Goal: Task Accomplishment & Management: Understand process/instructions

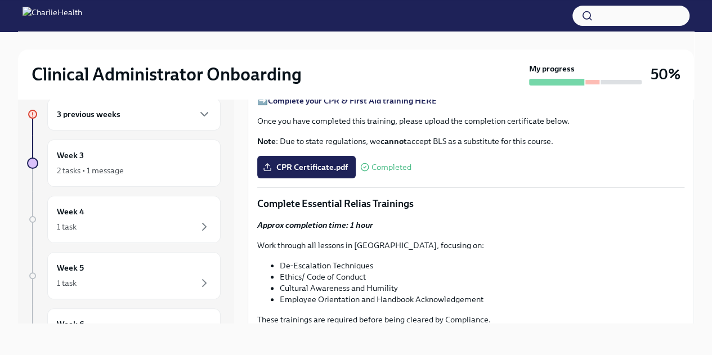
scroll to position [676, 0]
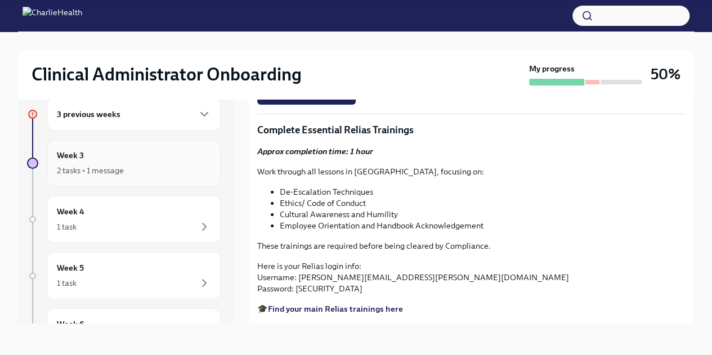
click at [157, 170] on div "2 tasks • 1 message" at bounding box center [134, 171] width 154 height 14
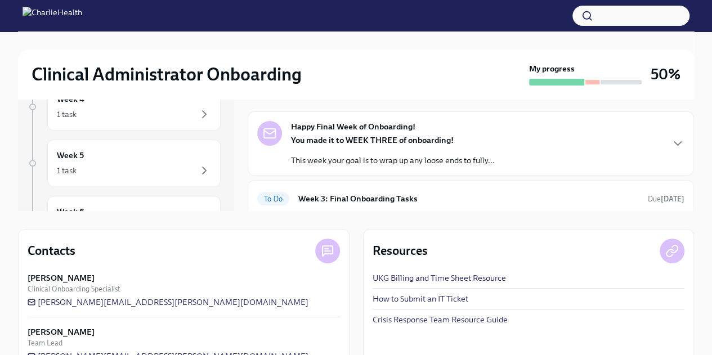
click at [481, 136] on p "You made it to WEEK THREE of onboarding!" at bounding box center [393, 140] width 204 height 11
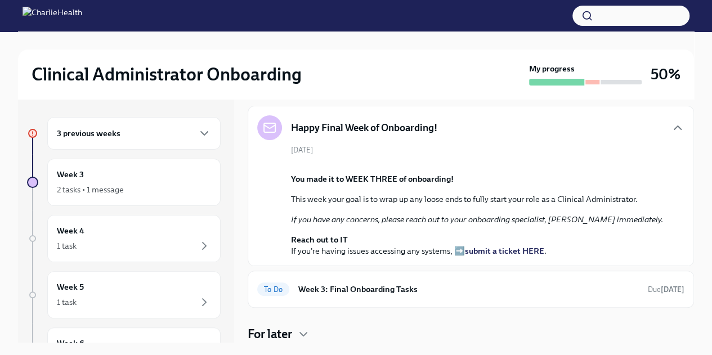
scroll to position [319, 0]
click at [581, 287] on h6 "Week 3: Final Onboarding Tasks" at bounding box center [468, 289] width 341 height 12
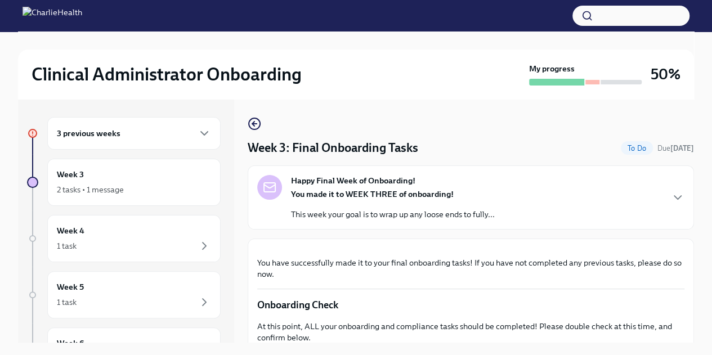
click at [556, 181] on div "Happy Final Week of Onboarding! You made it to WEEK THREE of onboarding! This w…" at bounding box center [470, 197] width 427 height 45
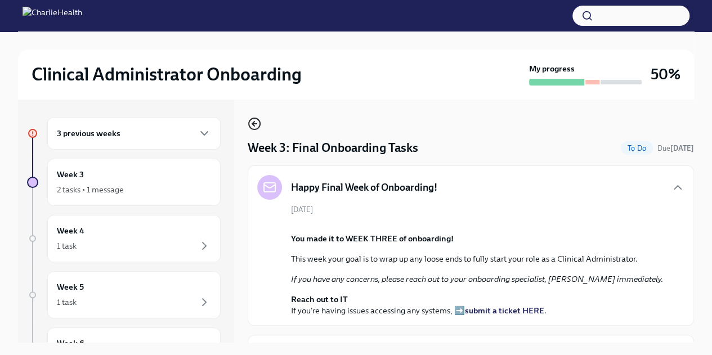
click at [253, 123] on icon "button" at bounding box center [253, 124] width 2 height 5
